Goal: Navigation & Orientation: Understand site structure

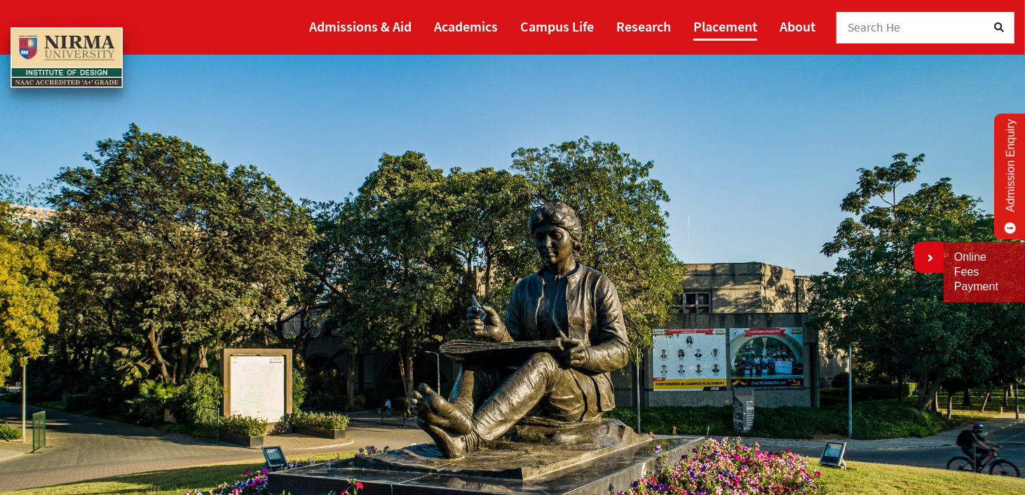
click at [739, 28] on link "Placement" at bounding box center [726, 26] width 64 height 29
click at [465, 23] on link "Academics" at bounding box center [466, 26] width 64 height 29
click at [365, 16] on link "Admissions & Aid" at bounding box center [360, 26] width 102 height 29
click at [790, 30] on link "About" at bounding box center [798, 26] width 36 height 29
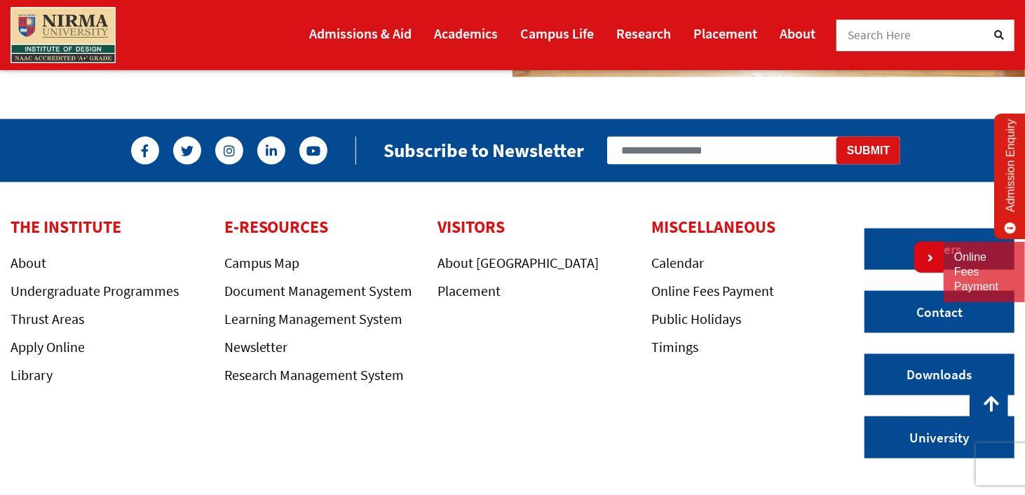
scroll to position [1253, 0]
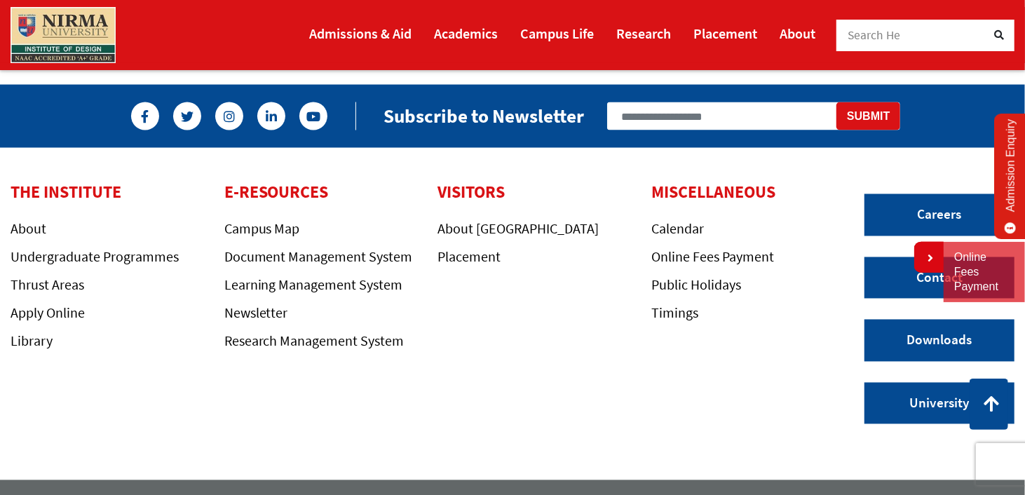
scroll to position [1515, 0]
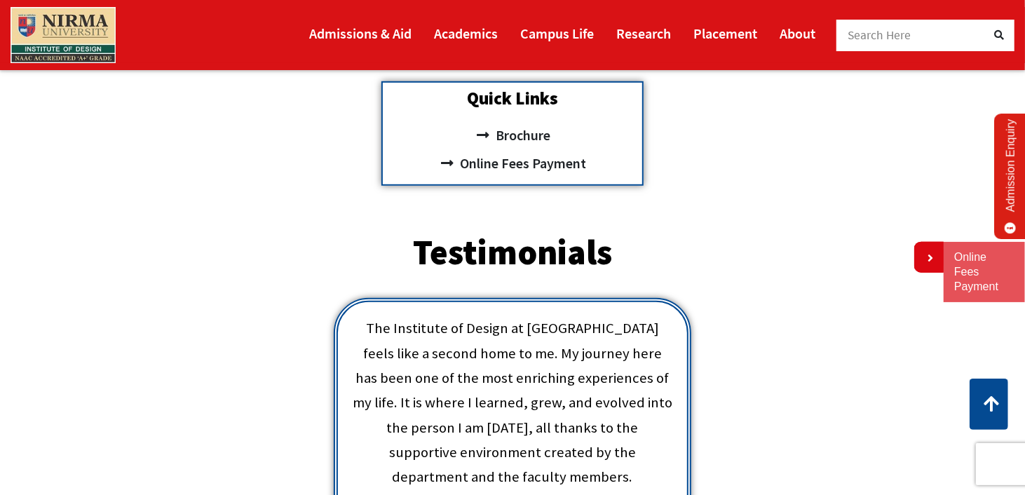
scroll to position [505, 0]
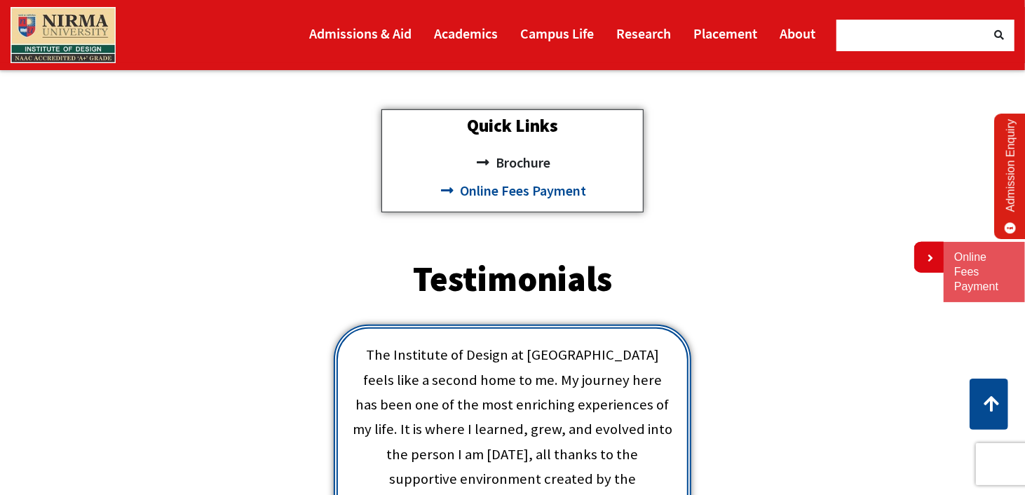
click at [515, 192] on span "Online Fees Payment" at bounding box center [522, 191] width 130 height 28
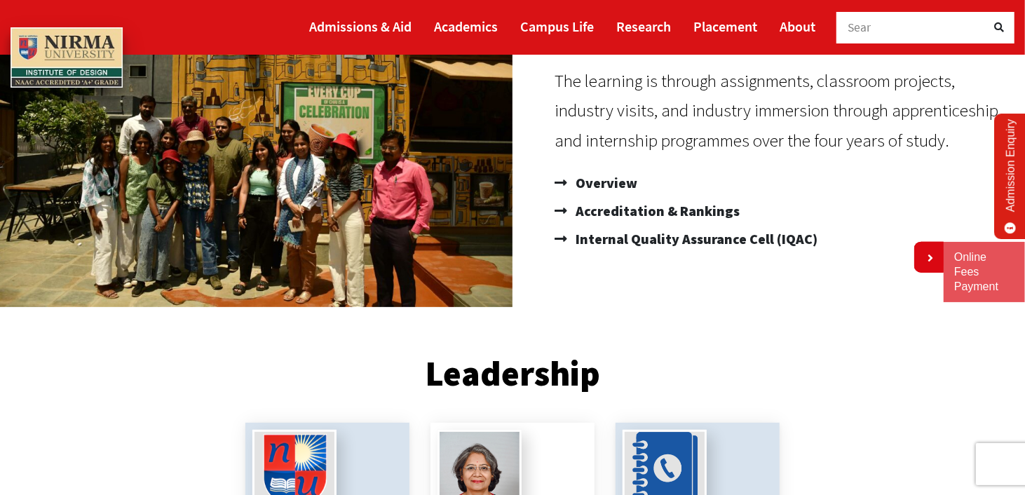
scroll to position [224, 0]
